Goal: Check status

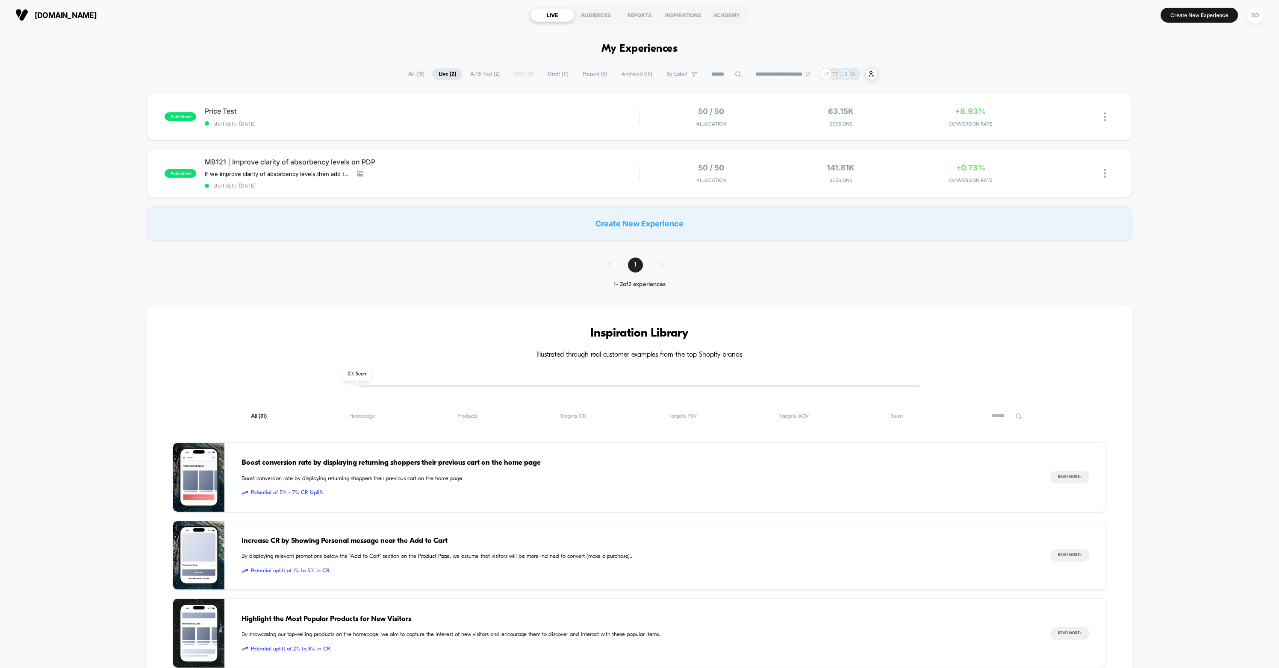
click at [231, 106] on div "published Price Test start date: [DATE] 50 / 50 Allocation 63.15k Sessions +8.9…" at bounding box center [639, 116] width 985 height 47
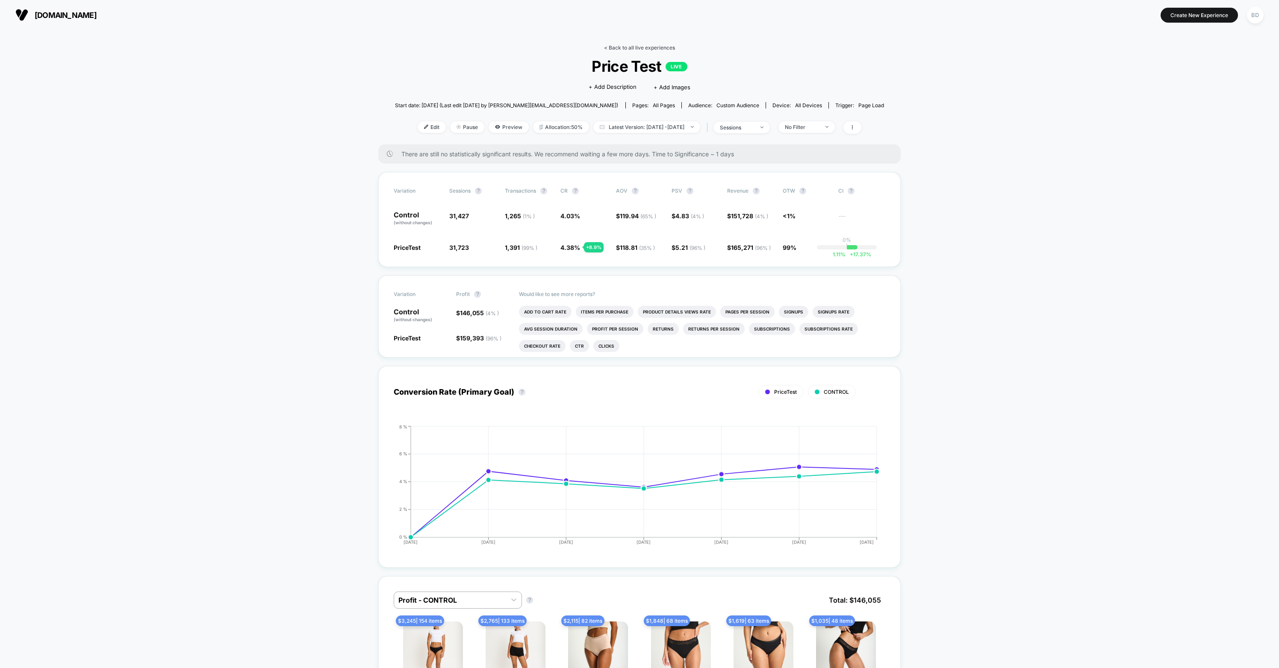
click at [629, 50] on link "< Back to all live experiences" at bounding box center [639, 47] width 71 height 6
